Goal: Task Accomplishment & Management: Use online tool/utility

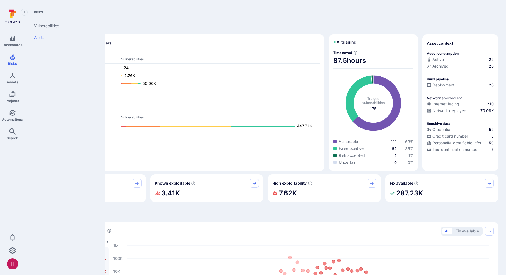
click at [39, 40] on link "Alerts" at bounding box center [64, 38] width 69 height 12
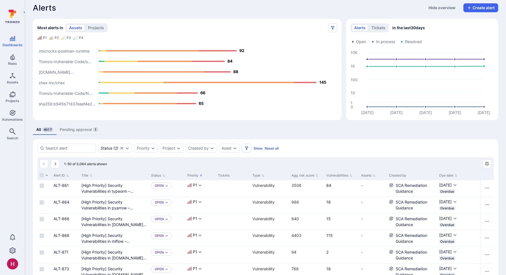
scroll to position [5, 0]
click at [65, 187] on link "ALT-861" at bounding box center [60, 185] width 15 height 5
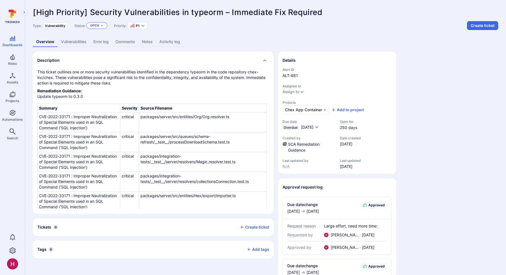
click at [101, 26] on icon "Expand dropdown" at bounding box center [101, 25] width 3 height 3
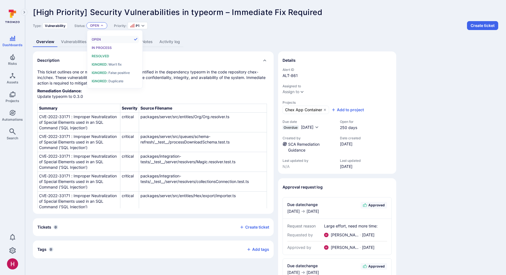
scroll to position [4, 0]
click at [119, 65] on span "Won’t fix" at bounding box center [114, 64] width 14 height 4
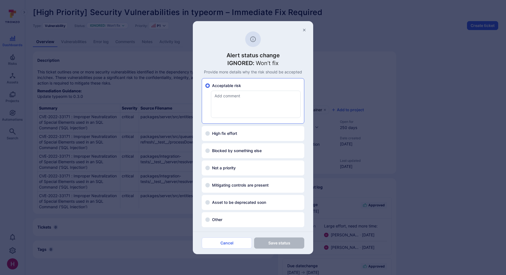
click at [246, 202] on span "Asset to be deprecated soon" at bounding box center [239, 203] width 54 height 6
click at [210, 202] on input "Asset to be deprecated soon" at bounding box center [207, 202] width 4 height 4
radio input "false"
radio input "true"
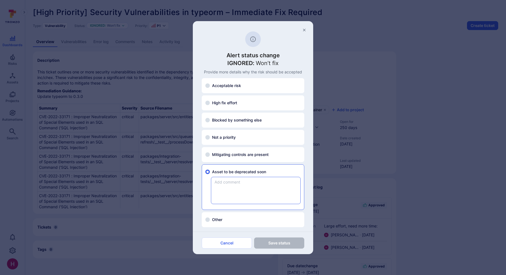
scroll to position [0, 0]
drag, startPoint x: 259, startPoint y: 172, endPoint x: 266, endPoint y: 172, distance: 7.0
click at [266, 172] on label "Asset to be deprecated soon" at bounding box center [252, 172] width 95 height 6
click at [210, 172] on input "Asset to be deprecated soon" at bounding box center [207, 172] width 4 height 4
click at [256, 187] on textarea at bounding box center [255, 190] width 89 height 27
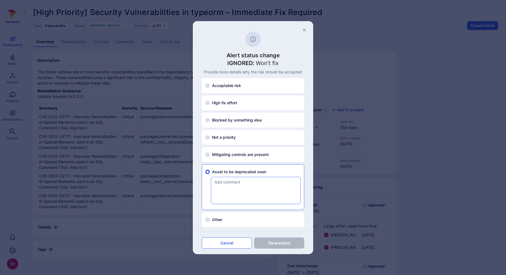
click at [224, 243] on button "Cancel" at bounding box center [227, 243] width 50 height 11
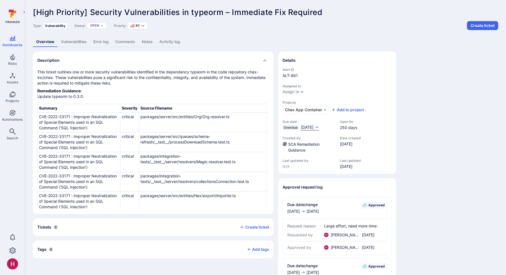
click at [313, 128] on span "[DATE]" at bounding box center [307, 127] width 13 height 5
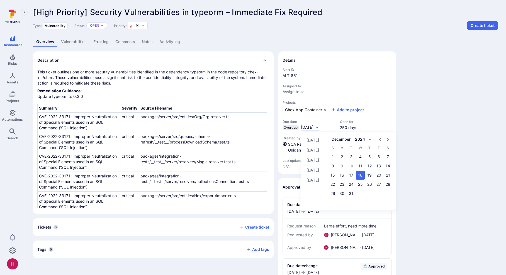
click at [372, 139] on icon "calendar view is open, switch to year view" at bounding box center [370, 140] width 6 height 6
click at [390, 177] on button "2025" at bounding box center [380, 175] width 20 height 10
click at [364, 194] on button "31" at bounding box center [360, 193] width 9 height 9
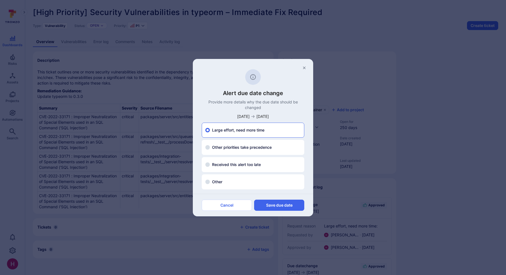
click at [246, 151] on div "Other priorities take precedence x ​" at bounding box center [253, 147] width 102 height 15
drag, startPoint x: 248, startPoint y: 149, endPoint x: 262, endPoint y: 156, distance: 15.8
click at [248, 149] on span "Other priorities take precedence" at bounding box center [242, 148] width 60 height 6
click at [210, 149] on input "Other priorities take precedence" at bounding box center [207, 147] width 4 height 4
radio input "false"
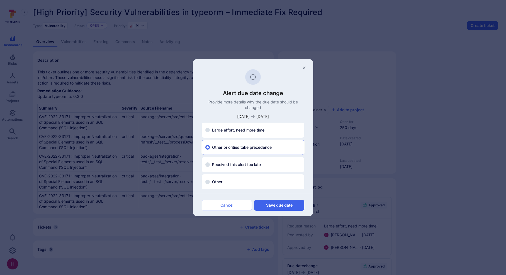
click at [237, 181] on label "Other" at bounding box center [252, 182] width 95 height 6
click at [210, 181] on input "Other" at bounding box center [207, 182] width 4 height 4
radio input "false"
radio input "true"
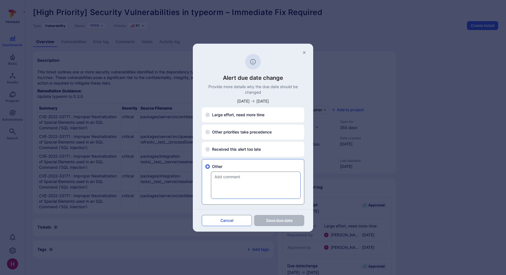
click at [236, 219] on button "Cancel" at bounding box center [227, 220] width 50 height 11
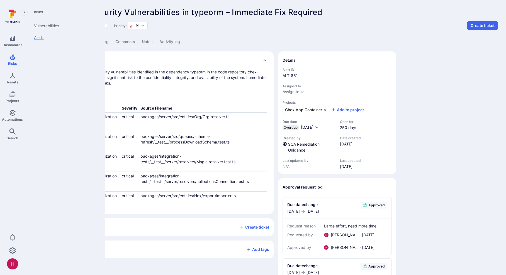
click at [40, 37] on link "Alerts" at bounding box center [64, 38] width 69 height 12
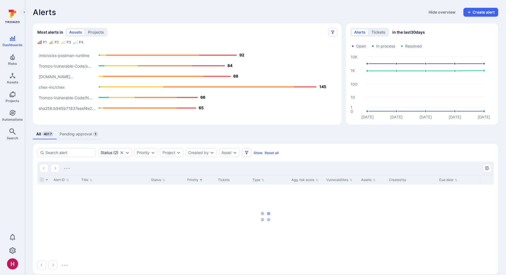
click at [95, 133] on span "1" at bounding box center [95, 134] width 4 height 4
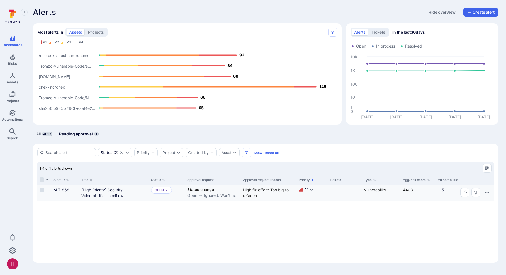
drag, startPoint x: 188, startPoint y: 196, endPoint x: 201, endPoint y: 194, distance: 12.7
click at [201, 194] on div "Open Ignored: Won’t fix" at bounding box center [212, 196] width 51 height 6
drag, startPoint x: 202, startPoint y: 195, endPoint x: 225, endPoint y: 195, distance: 23.1
click at [225, 195] on div "Open Ignored: Won’t fix" at bounding box center [212, 196] width 51 height 6
click at [62, 191] on link "ALT-868" at bounding box center [61, 190] width 16 height 5
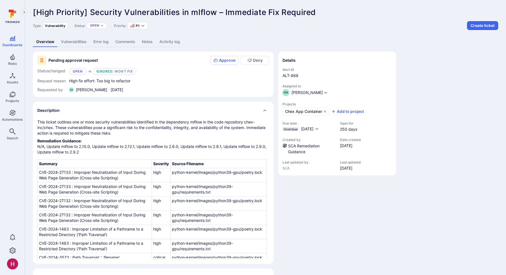
click at [230, 29] on div "Type: Vulnerability Status: Open Priority: P1 Create ticket" at bounding box center [265, 25] width 465 height 9
click at [270, 70] on section "Pending approval request Approve Deny Status changed Open Ignored : Won’t fix R…" at bounding box center [153, 75] width 241 height 46
click at [258, 98] on div "Pending approval request Approve Deny Status changed Open Ignored : Won’t fix R…" at bounding box center [153, 180] width 241 height 257
click at [308, 112] on span "Chex App Container" at bounding box center [303, 112] width 37 height 6
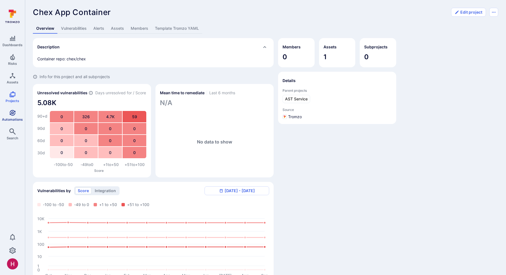
click at [16, 114] on link "Automations" at bounding box center [12, 115] width 25 height 16
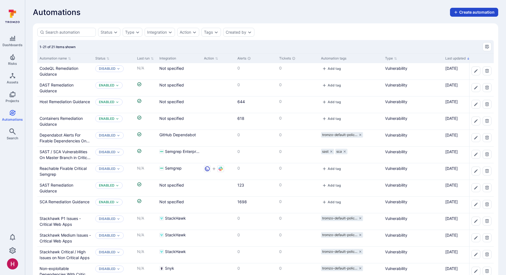
click at [467, 12] on button "Create automation" at bounding box center [474, 12] width 48 height 9
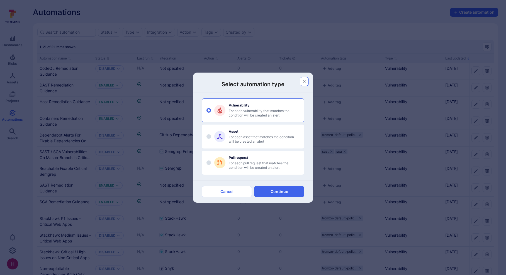
click at [300, 83] on button "button" at bounding box center [304, 81] width 9 height 9
